Goal: Transaction & Acquisition: Download file/media

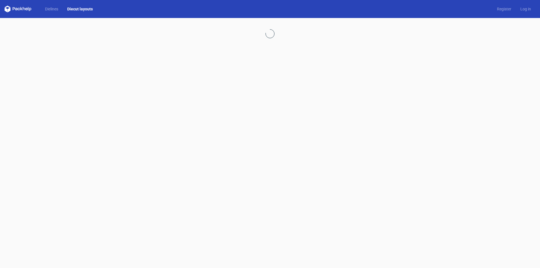
click at [83, 10] on link "Diecut layouts" at bounding box center [80, 9] width 35 height 6
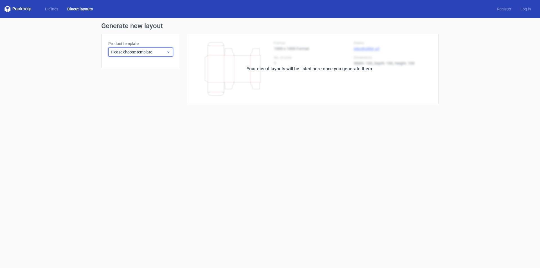
click at [160, 55] on div "Please choose template" at bounding box center [140, 52] width 65 height 9
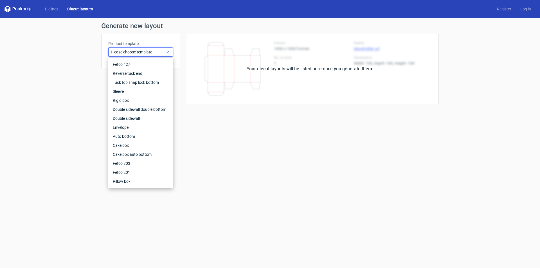
click at [160, 55] on div "Please choose template" at bounding box center [140, 52] width 65 height 9
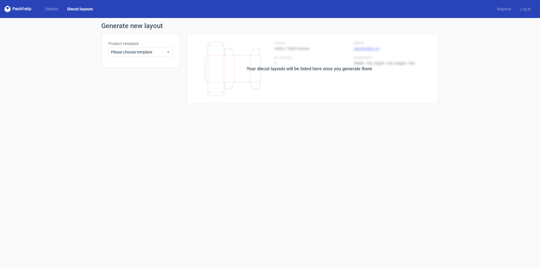
click at [196, 123] on form "Generate new layout Product template Please choose template Your diecut layouts…" at bounding box center [270, 143] width 540 height 250
click at [60, 11] on link "Dielines" at bounding box center [51, 9] width 22 height 6
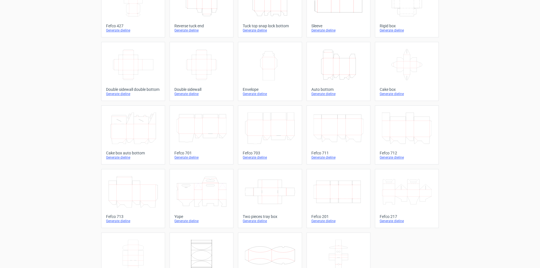
scroll to position [27, 0]
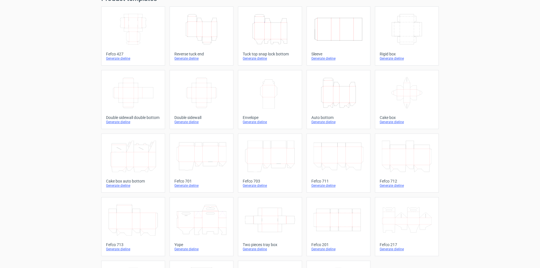
click at [317, 247] on div "Fefco 201" at bounding box center [338, 244] width 54 height 4
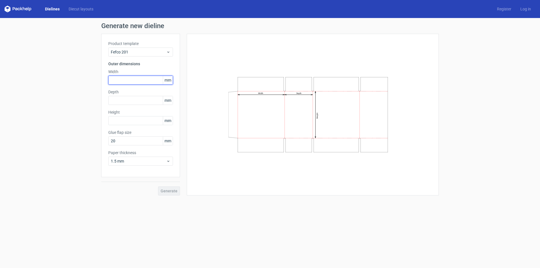
click at [142, 80] on input "text" at bounding box center [140, 80] width 65 height 9
type input "50"
click at [130, 101] on input "text" at bounding box center [140, 100] width 65 height 9
type input "50"
click at [137, 123] on input "text" at bounding box center [140, 120] width 65 height 9
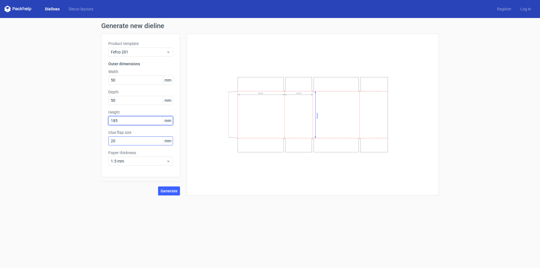
type input "185"
click at [141, 141] on input "20" at bounding box center [140, 140] width 65 height 9
type input "2"
type input "10"
click at [133, 162] on span "1.5 mm" at bounding box center [138, 161] width 55 height 6
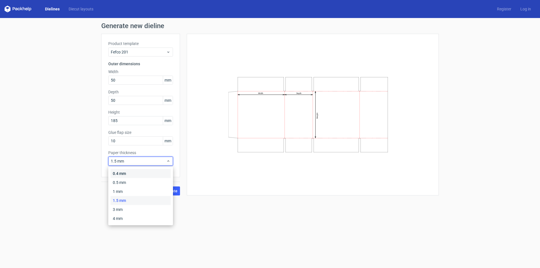
click at [134, 172] on div "0.4 mm" at bounding box center [140, 173] width 60 height 9
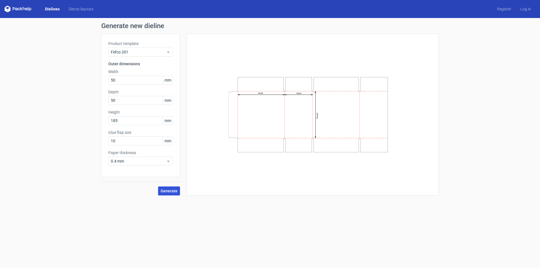
click at [170, 193] on span "Generate" at bounding box center [168, 191] width 17 height 4
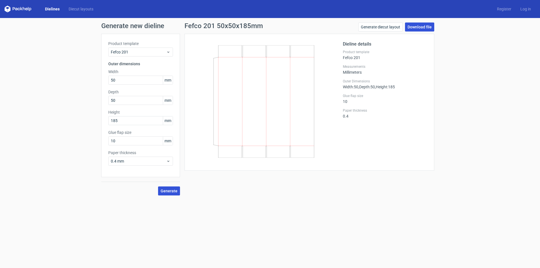
click at [428, 27] on link "Download file" at bounding box center [419, 26] width 29 height 9
click at [418, 27] on link "Download file" at bounding box center [419, 26] width 29 height 9
click at [383, 26] on link "Generate diecut layout" at bounding box center [380, 26] width 44 height 9
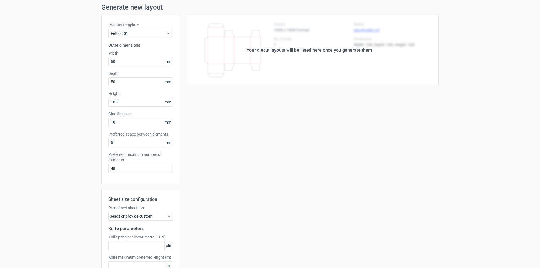
scroll to position [28, 0]
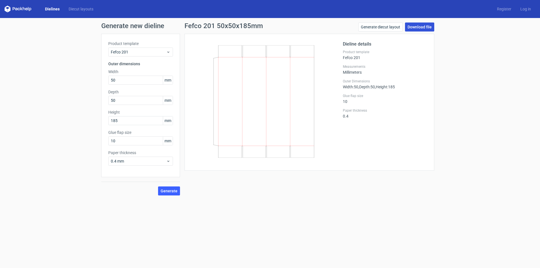
click at [424, 28] on link "Download file" at bounding box center [419, 26] width 29 height 9
click at [172, 192] on span "Generate" at bounding box center [168, 191] width 17 height 4
click at [414, 29] on link "Download file" at bounding box center [419, 26] width 29 height 9
